Goal: Complete application form

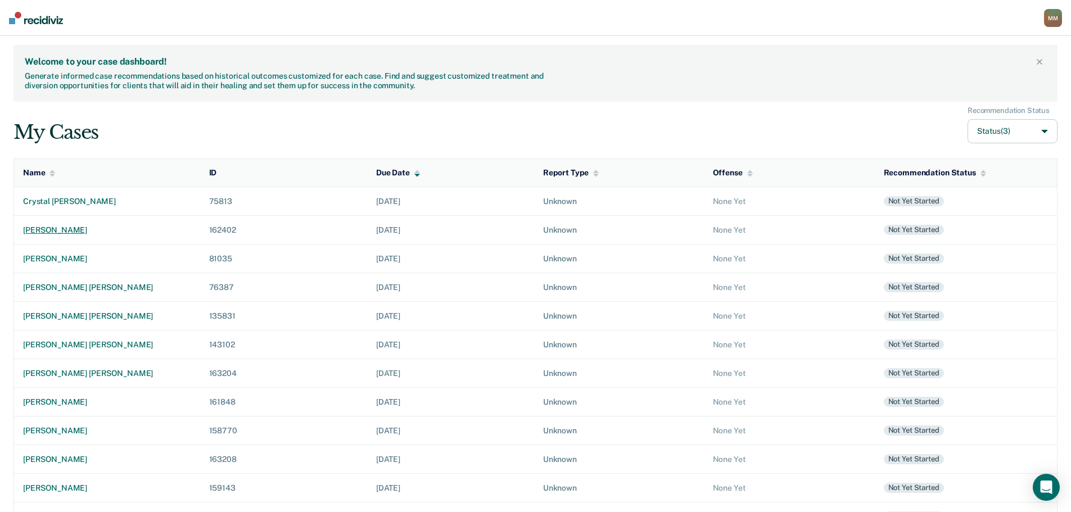
click at [50, 228] on div "[PERSON_NAME]" at bounding box center [107, 230] width 168 height 10
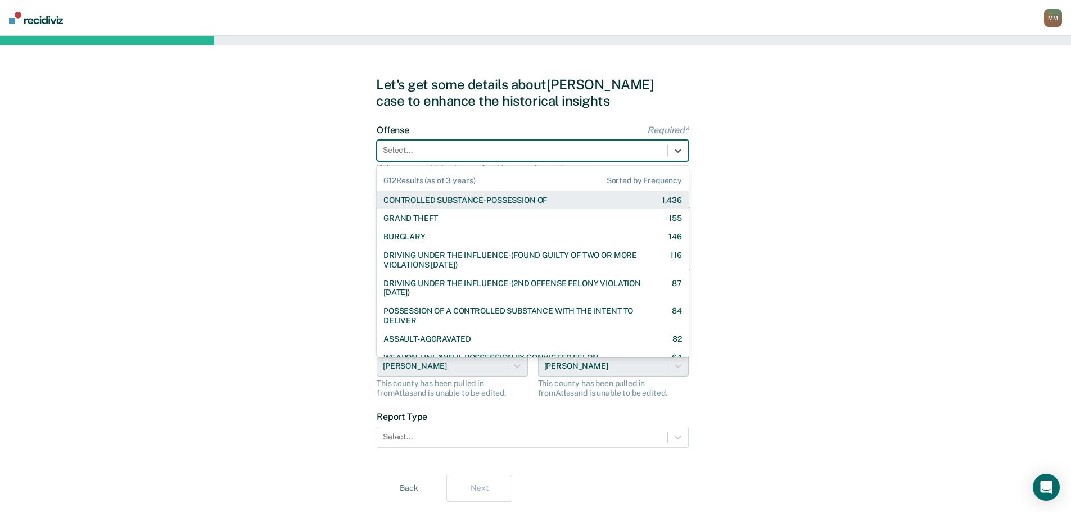
click at [573, 150] on div at bounding box center [522, 150] width 279 height 12
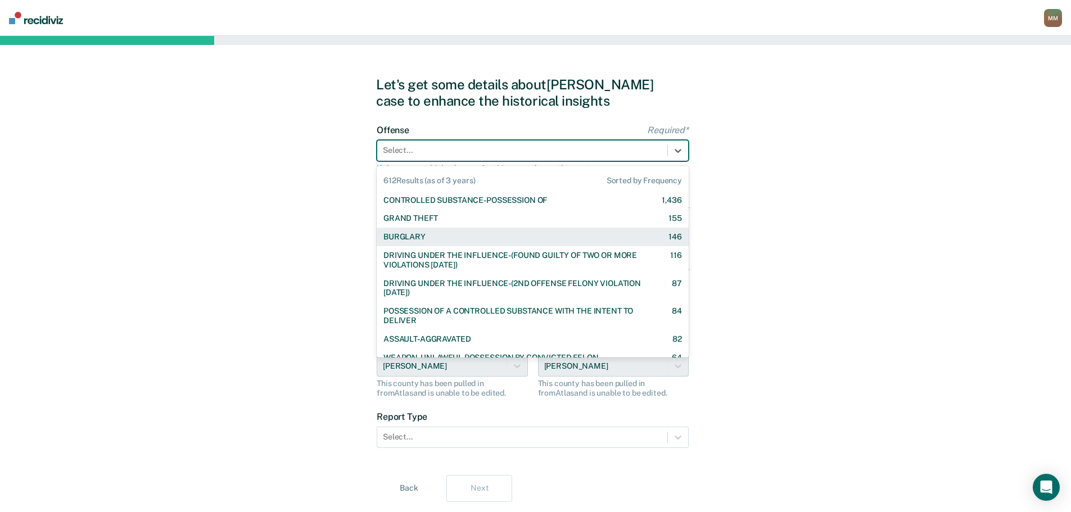
click at [468, 243] on div "BURGLARY 146" at bounding box center [533, 237] width 312 height 19
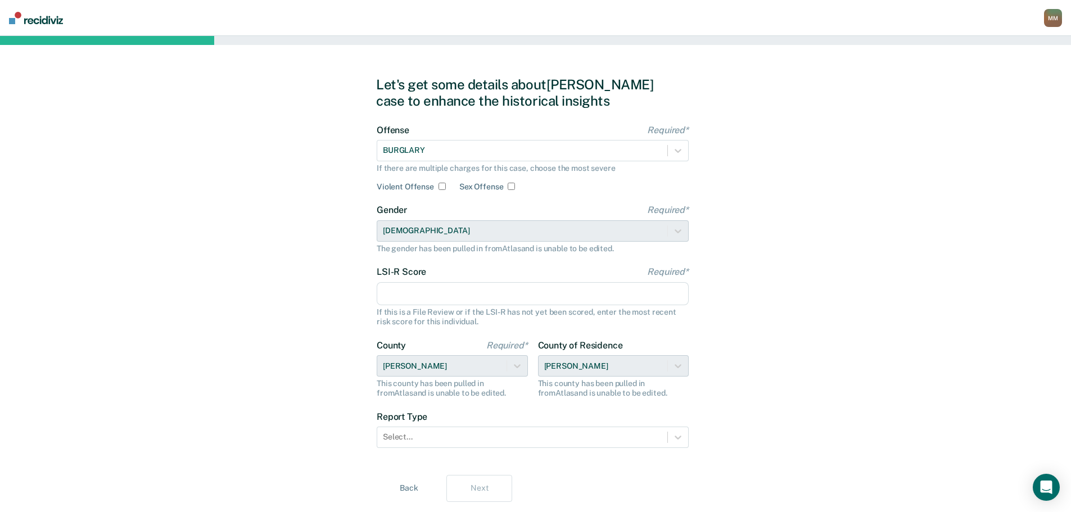
drag, startPoint x: 422, startPoint y: 290, endPoint x: 684, endPoint y: 294, distance: 261.5
click at [422, 290] on input "LSI-R Score Required*" at bounding box center [533, 294] width 312 height 24
click at [548, 304] on input "LSI-R Score Required*" at bounding box center [533, 294] width 312 height 24
type input "19"
click at [558, 436] on div at bounding box center [522, 437] width 279 height 12
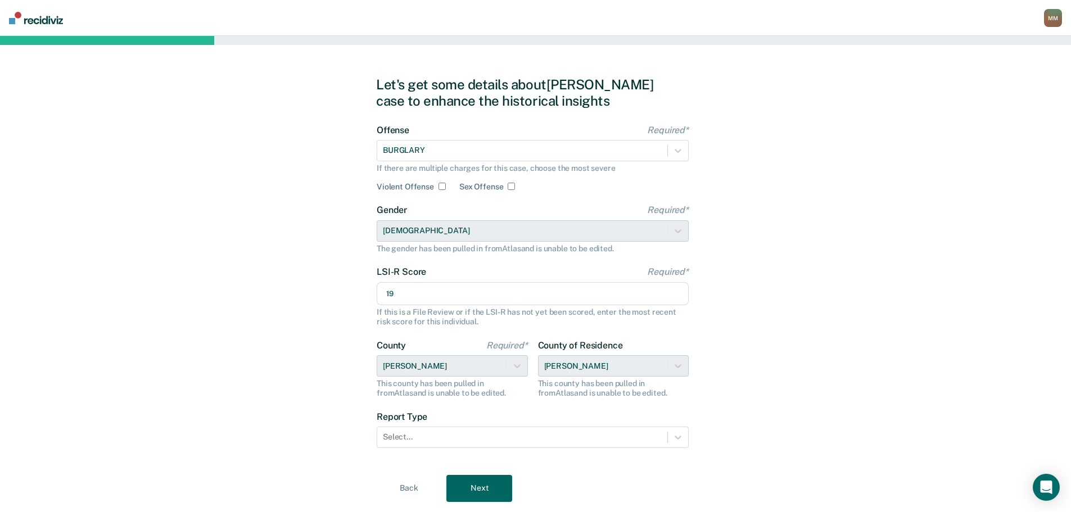
scroll to position [4, 0]
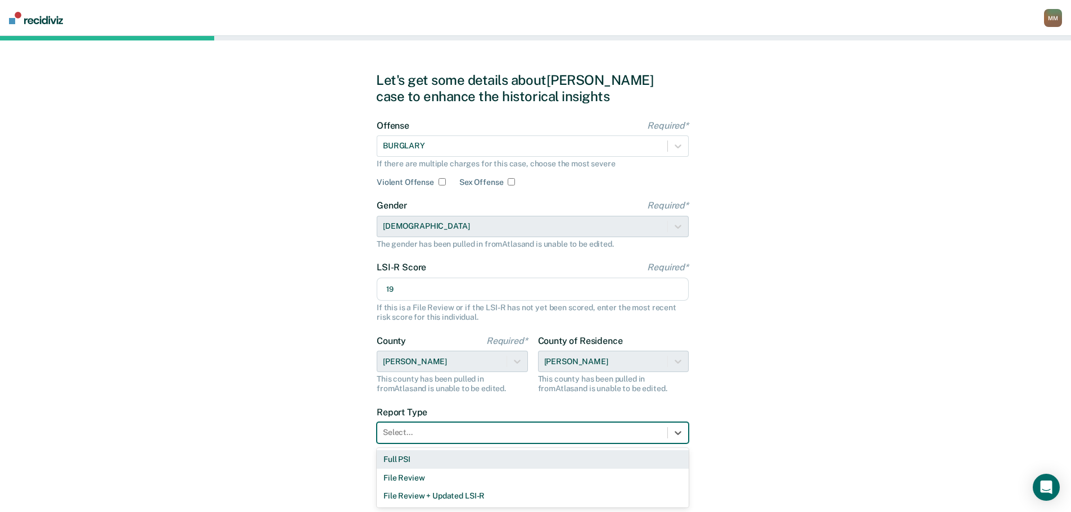
click at [466, 455] on div "Full PSI" at bounding box center [533, 459] width 312 height 19
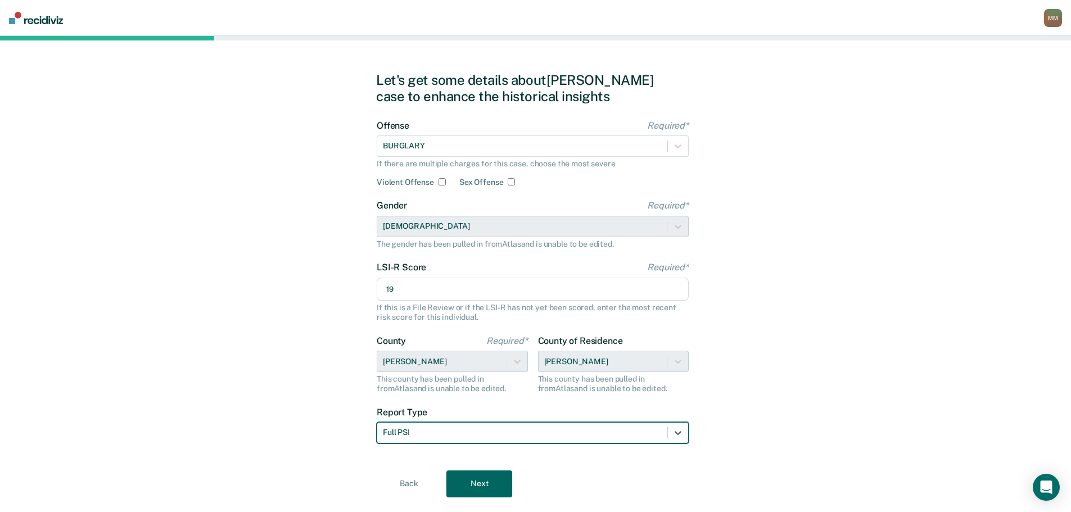
click at [469, 477] on button "Next" at bounding box center [479, 484] width 66 height 27
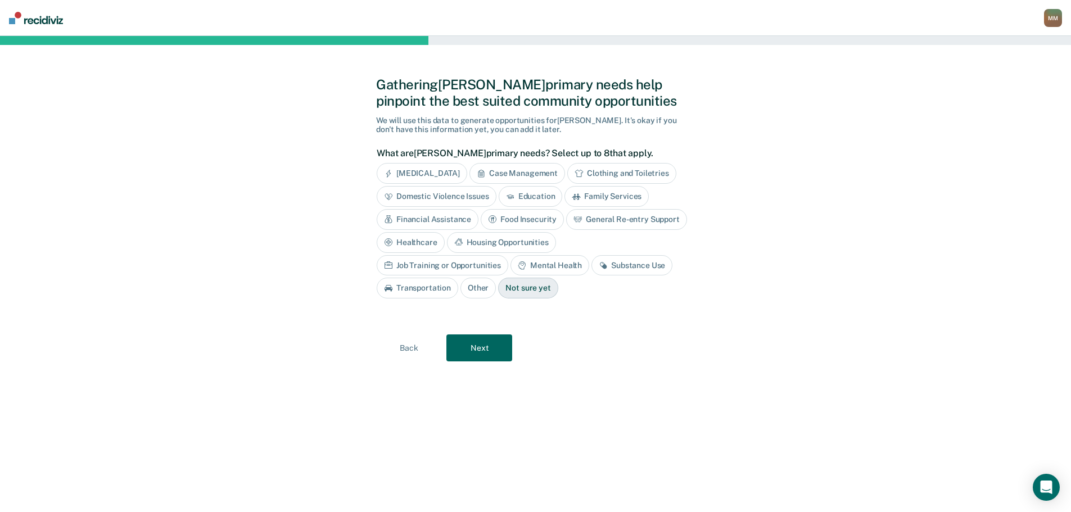
scroll to position [0, 0]
click at [662, 410] on div "Gathering [PERSON_NAME] primary needs help pinpoint the best suited community o…" at bounding box center [540, 273] width 319 height 449
click at [596, 259] on div "Substance Use" at bounding box center [636, 265] width 81 height 21
click at [530, 195] on div "Education" at bounding box center [535, 196] width 64 height 21
click at [505, 345] on button "Next" at bounding box center [484, 348] width 66 height 27
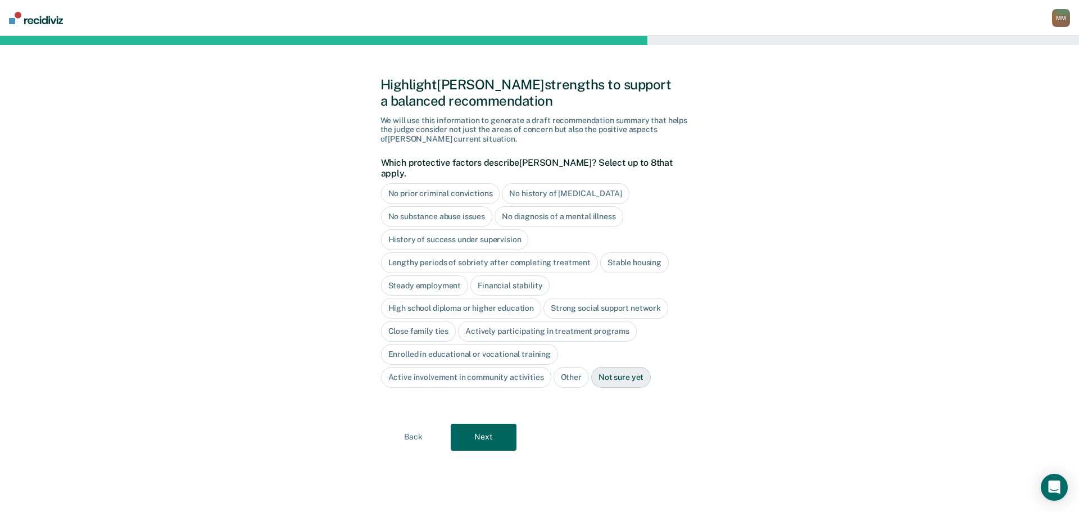
click at [412, 424] on button "Back" at bounding box center [414, 437] width 66 height 27
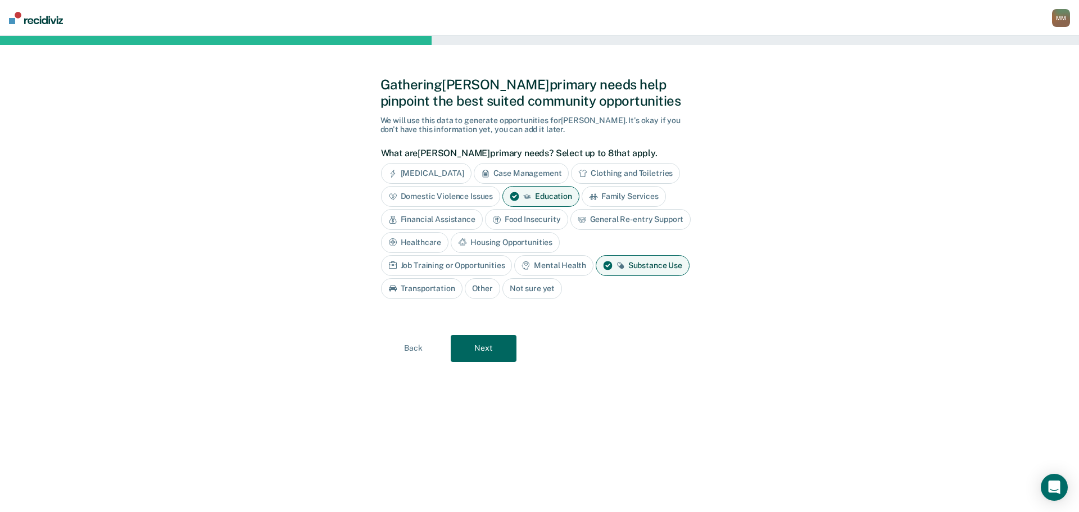
click at [510, 246] on div "Housing Opportunities" at bounding box center [505, 242] width 109 height 21
click at [503, 352] on button "Next" at bounding box center [484, 348] width 66 height 27
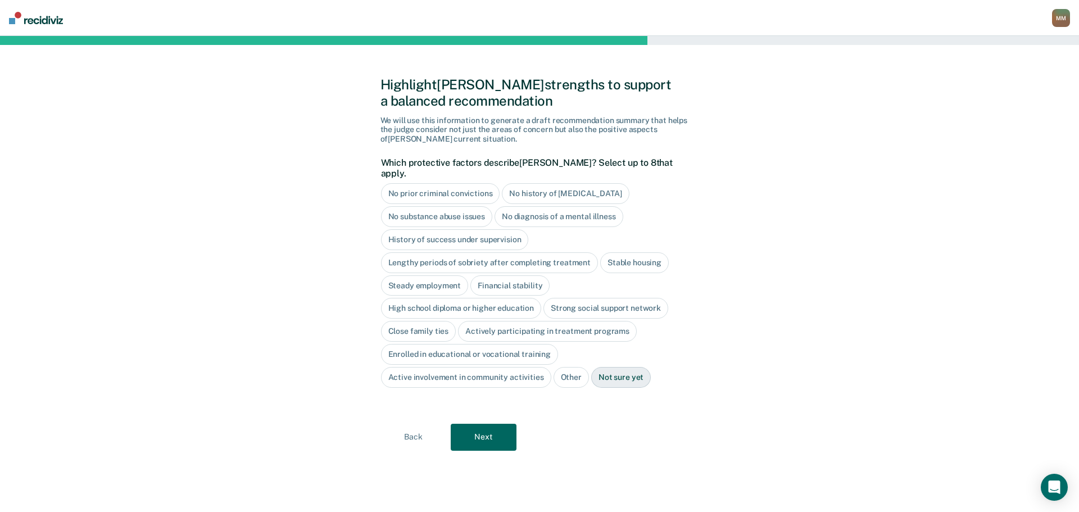
click at [535, 211] on div "No diagnosis of a mental illness" at bounding box center [559, 216] width 129 height 21
click at [513, 369] on div "Active involvement in community activities" at bounding box center [466, 377] width 170 height 21
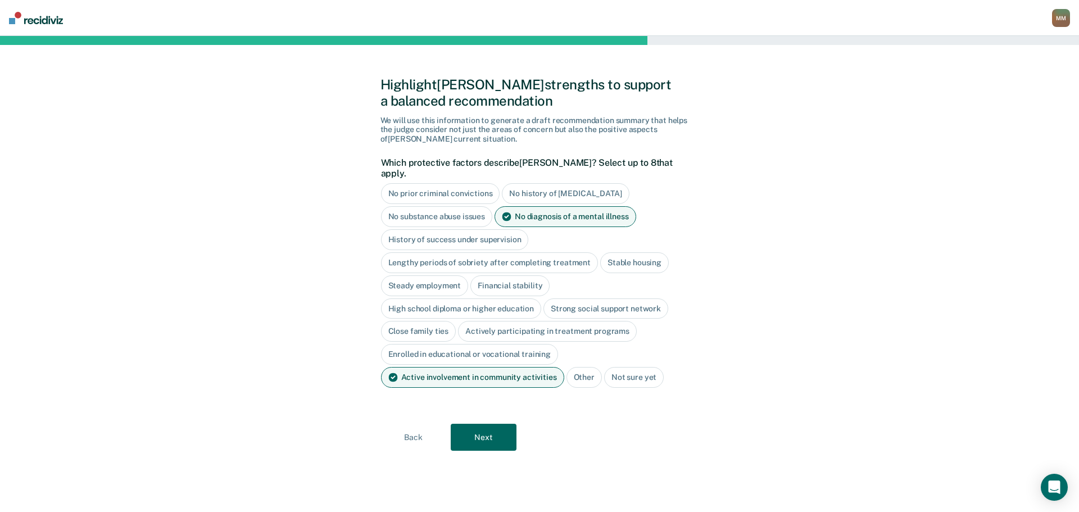
click at [431, 275] on div "Steady employment" at bounding box center [425, 285] width 88 height 21
click at [403, 275] on div "Steady employment" at bounding box center [431, 285] width 101 height 21
click at [481, 424] on button "Next" at bounding box center [484, 437] width 66 height 27
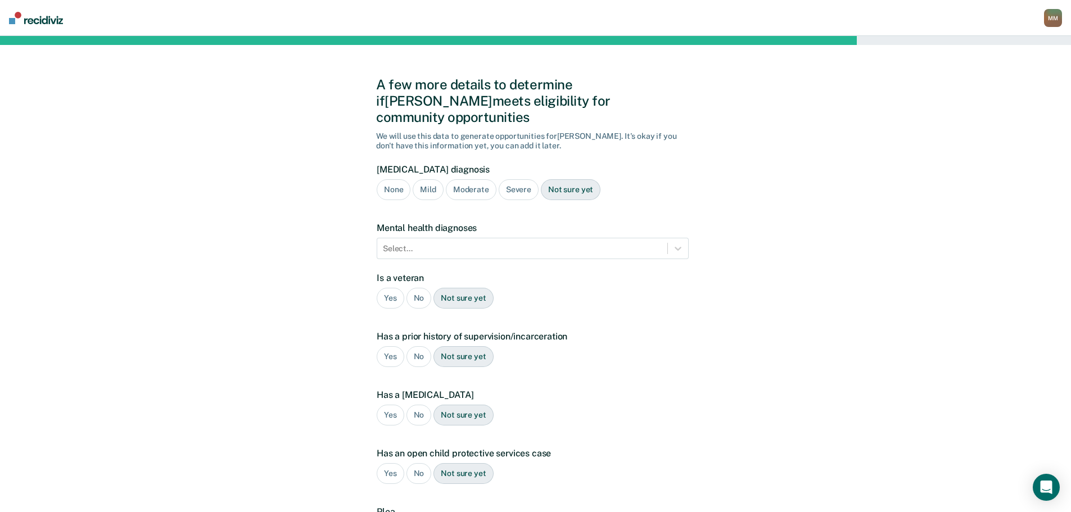
click at [469, 179] on div "Moderate" at bounding box center [471, 189] width 51 height 21
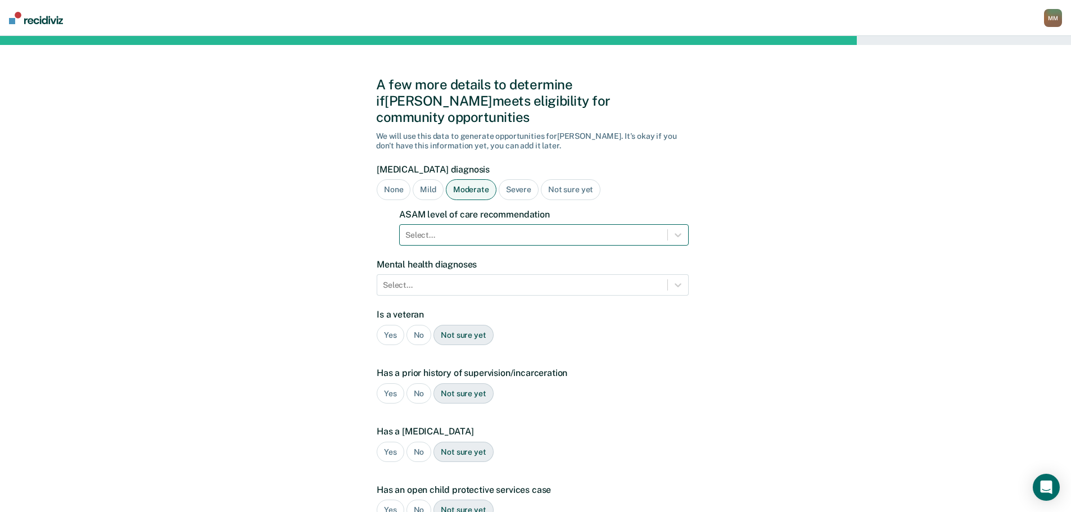
click at [594, 229] on div at bounding box center [533, 235] width 256 height 12
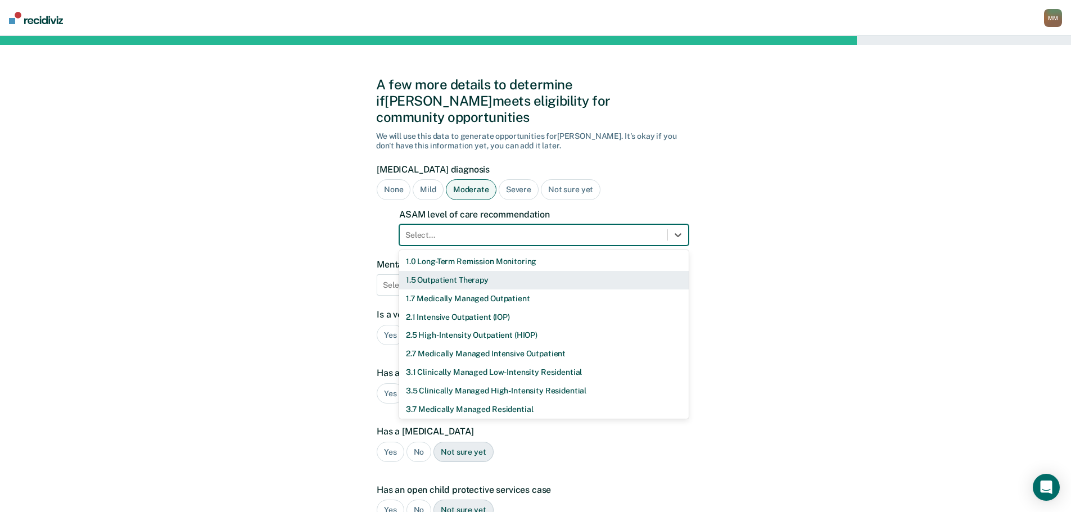
click at [454, 271] on div "1.5 Outpatient Therapy" at bounding box center [544, 280] width 290 height 19
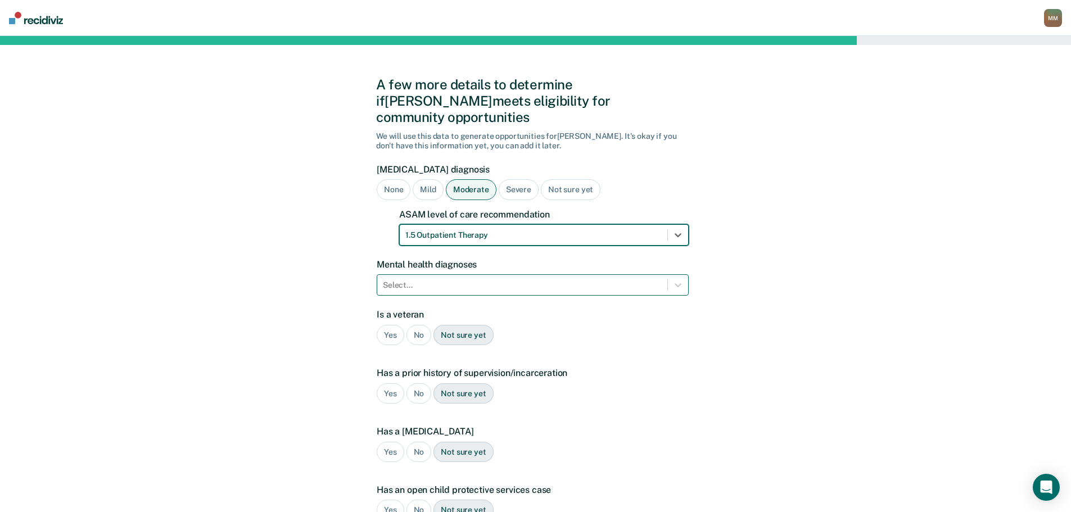
click at [473, 277] on div "Select..." at bounding box center [522, 285] width 290 height 16
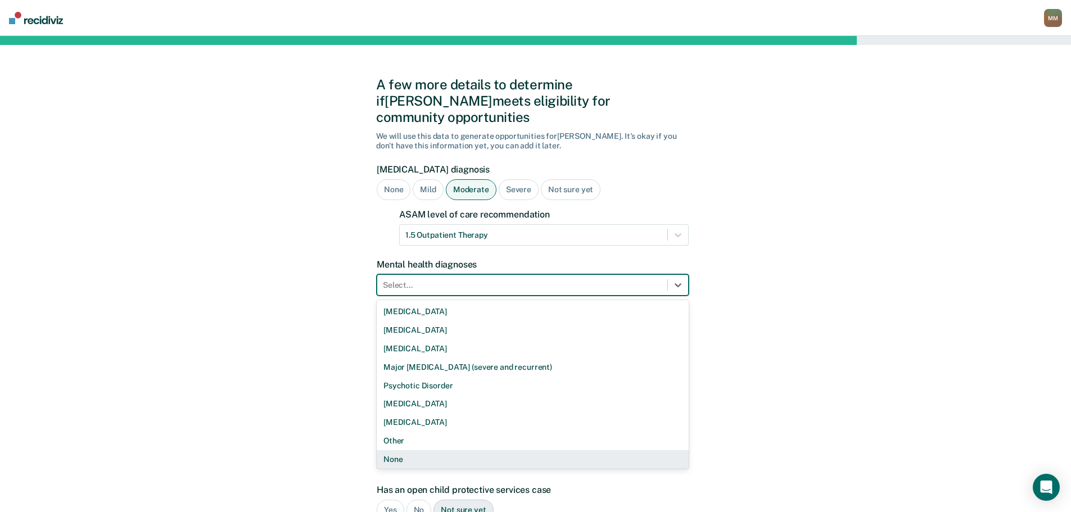
click at [409, 450] on div "None" at bounding box center [533, 459] width 312 height 19
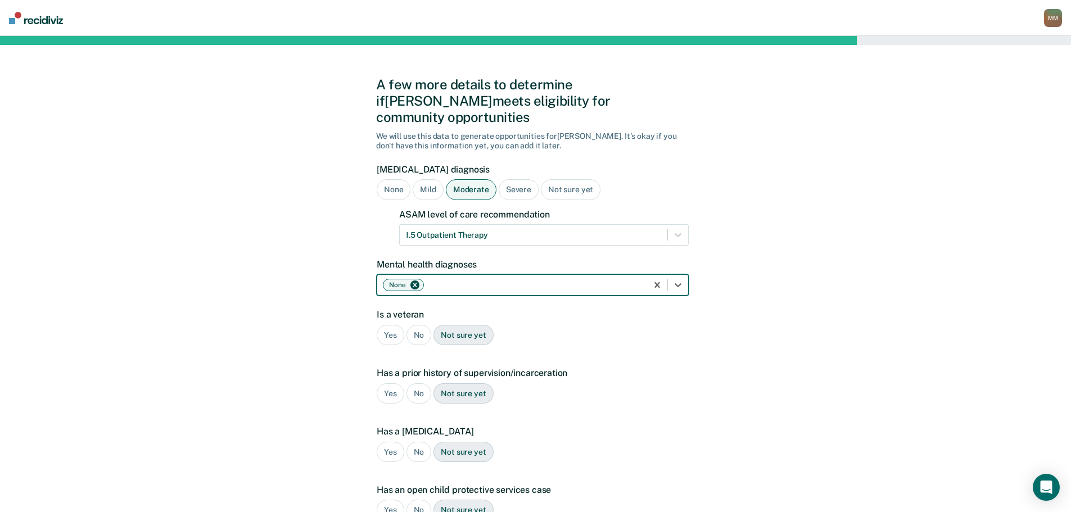
click at [335, 356] on div "A few more details to determine if [PERSON_NAME] meets eligibility for communit…" at bounding box center [535, 359] width 1071 height 647
click at [415, 325] on div "No" at bounding box center [418, 335] width 25 height 21
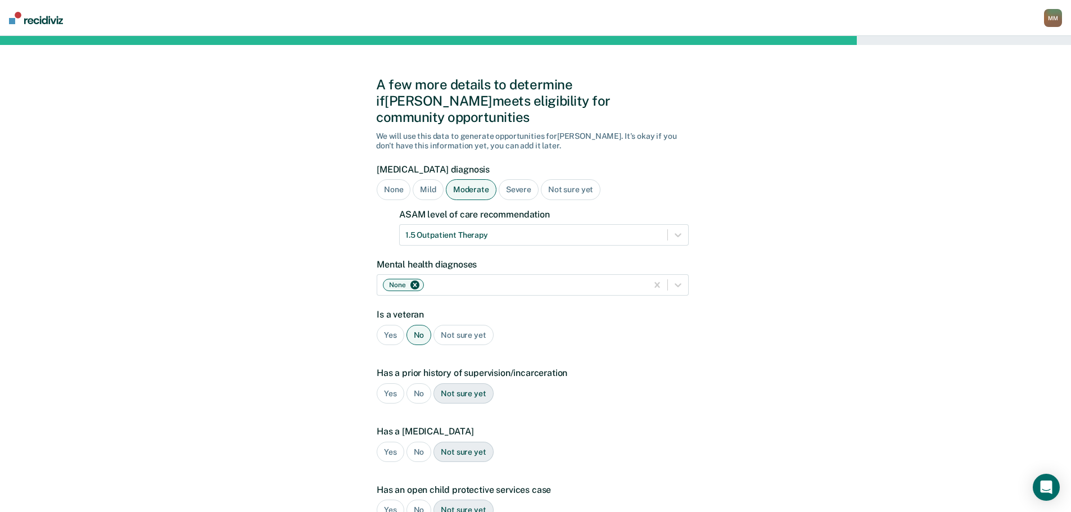
click at [394, 383] on div "Yes" at bounding box center [391, 393] width 28 height 21
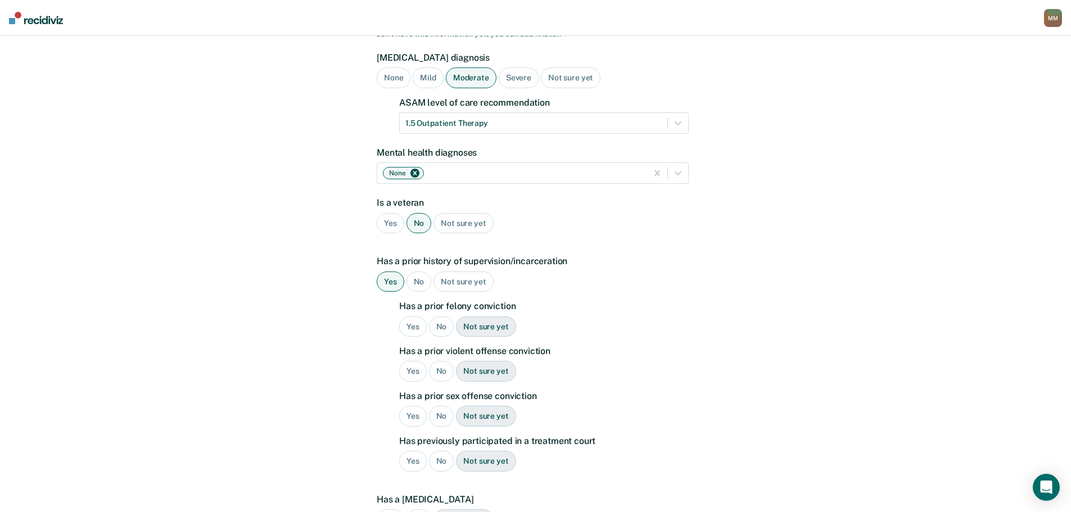
scroll to position [112, 0]
click at [435, 316] on div "No" at bounding box center [441, 326] width 25 height 21
click at [403, 360] on div "Yes" at bounding box center [413, 370] width 28 height 21
click at [440, 405] on div "No" at bounding box center [441, 415] width 25 height 21
click at [446, 450] on div "No" at bounding box center [441, 460] width 25 height 21
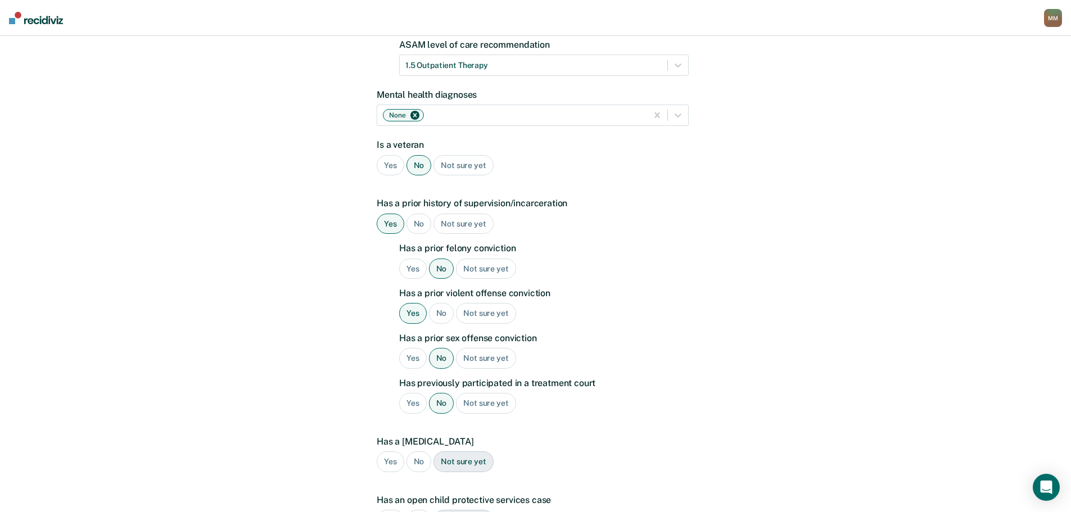
scroll to position [281, 0]
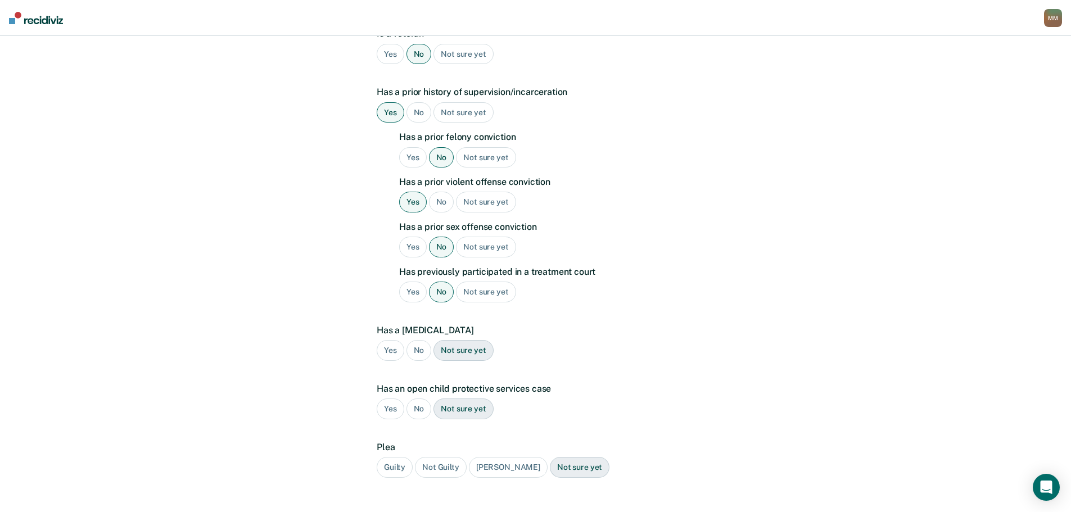
click at [419, 340] on div "No" at bounding box center [418, 350] width 25 height 21
click at [415, 399] on div "No" at bounding box center [418, 409] width 25 height 21
click at [395, 457] on div "Guilty" at bounding box center [395, 467] width 36 height 21
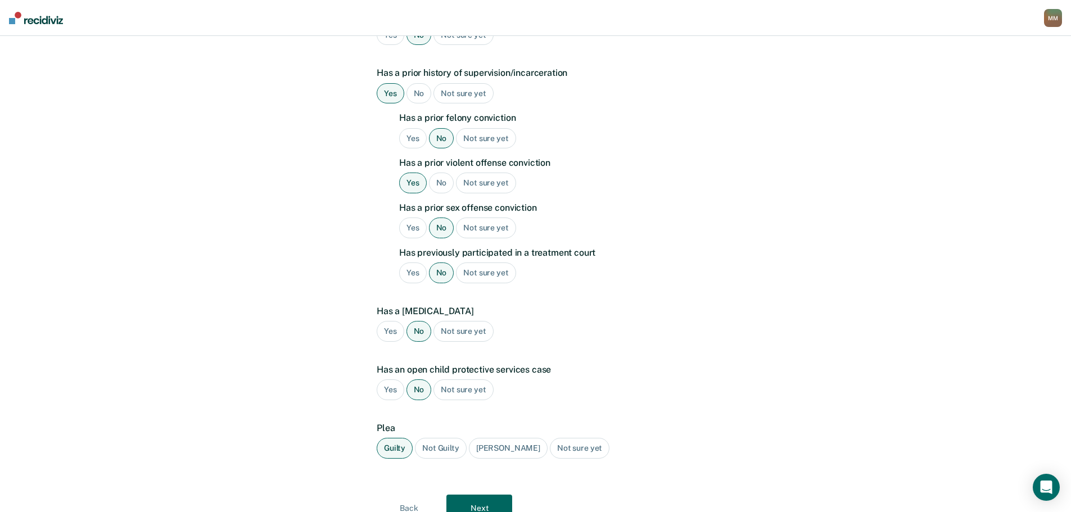
scroll to position [334, 0]
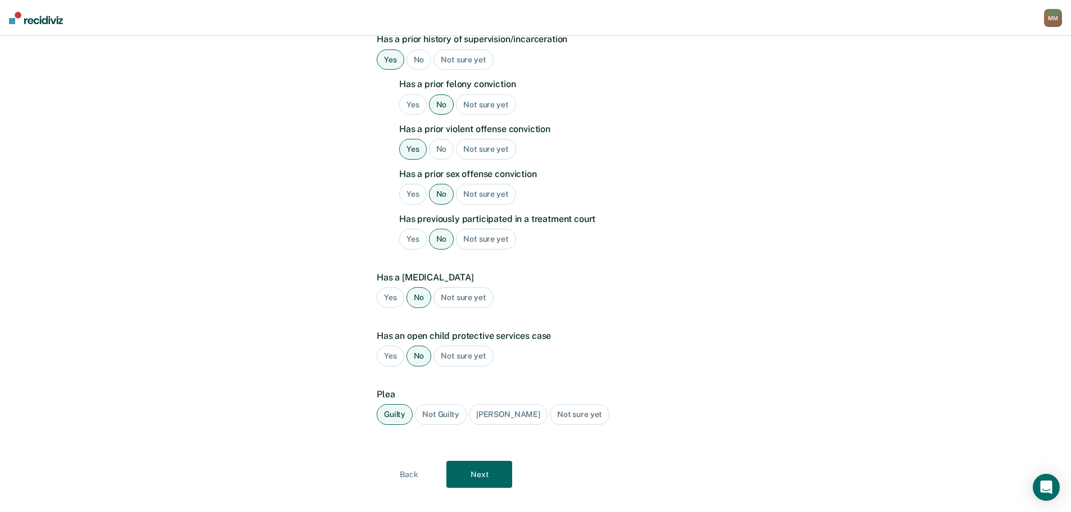
click at [494, 461] on button "Next" at bounding box center [479, 474] width 66 height 27
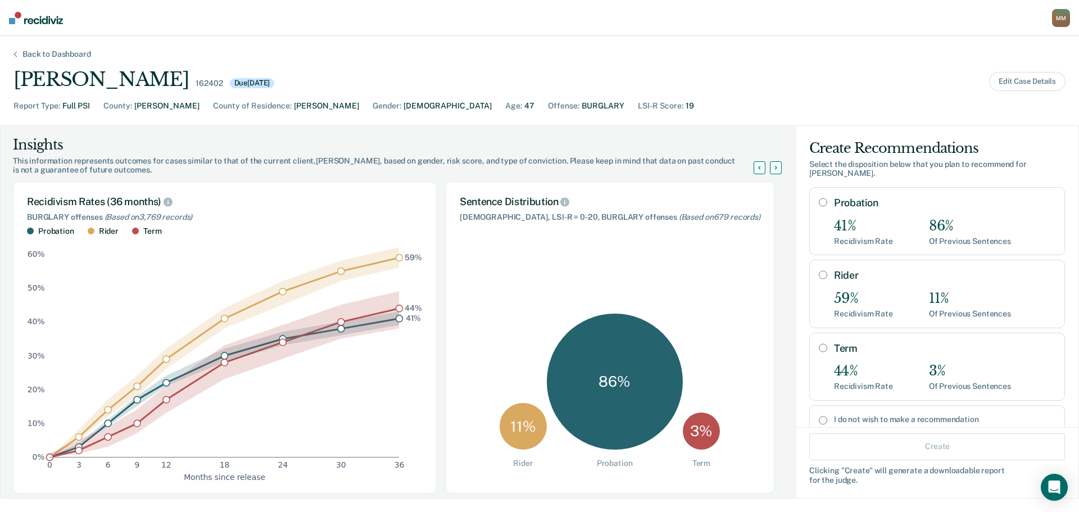
click at [870, 232] on div "41%" at bounding box center [863, 226] width 59 height 16
radio input "true"
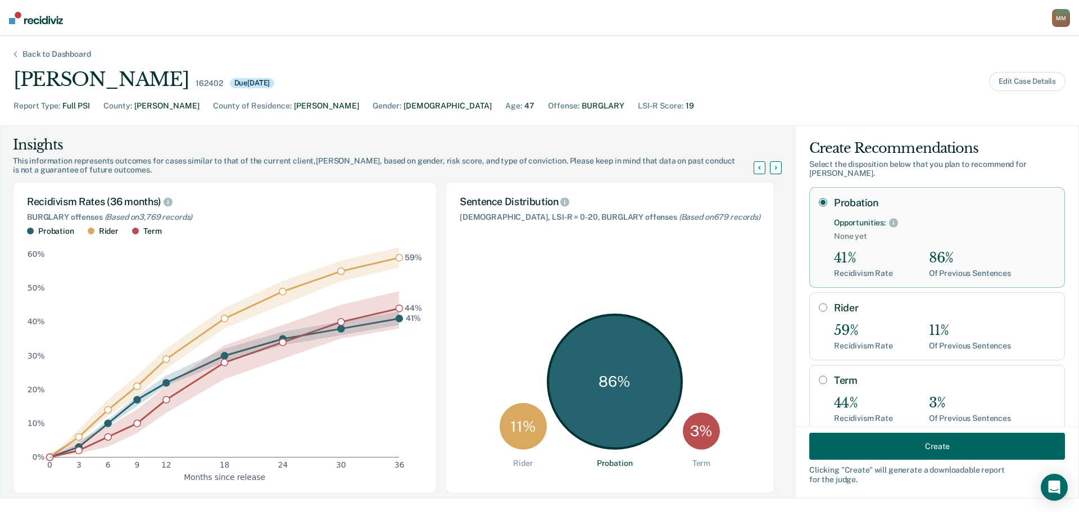
click at [941, 449] on button "Create" at bounding box center [938, 446] width 256 height 27
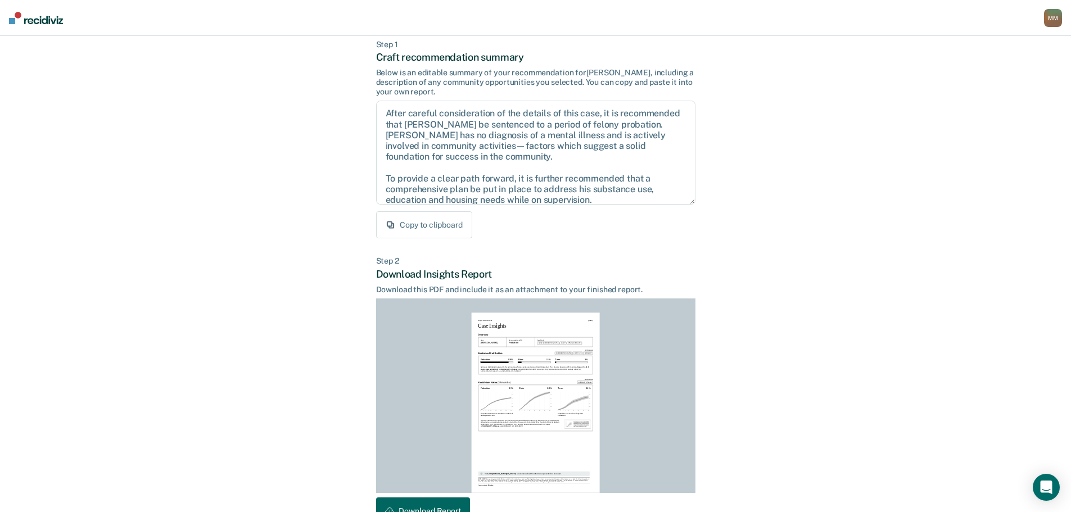
scroll to position [129, 0]
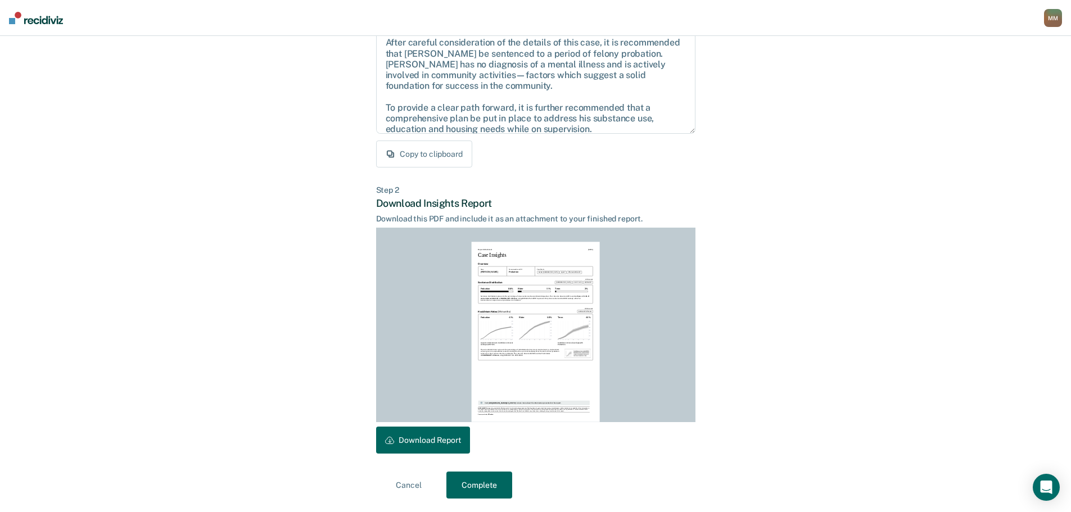
click at [435, 436] on button "Download Report" at bounding box center [423, 440] width 94 height 27
click at [510, 489] on button "Complete" at bounding box center [479, 485] width 66 height 27
